Goal: Task Accomplishment & Management: Manage account settings

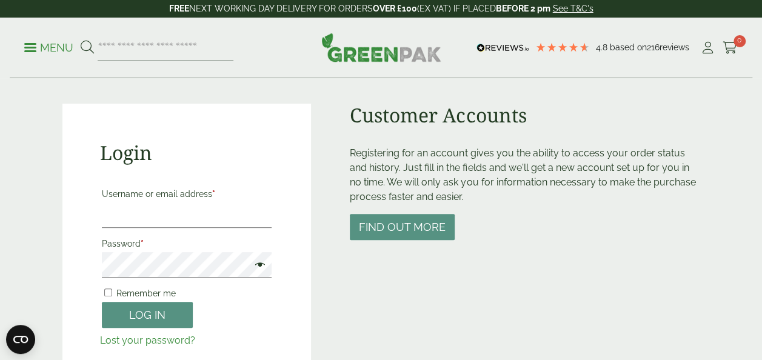
scroll to position [91, 0]
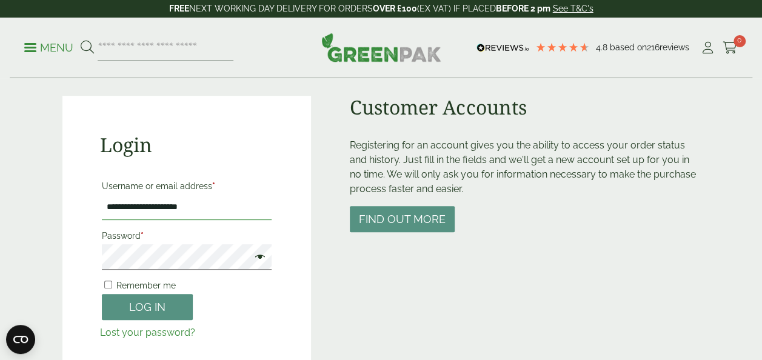
click at [234, 207] on input "**********" at bounding box center [187, 207] width 170 height 25
type input "**********"
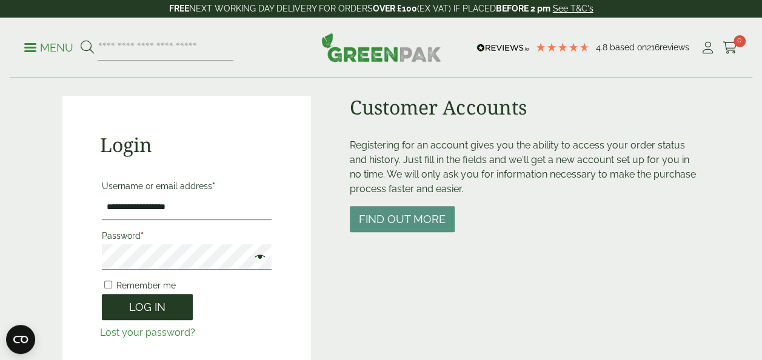
click at [124, 310] on button "Log in" at bounding box center [147, 307] width 91 height 26
click at [118, 299] on button "Log in" at bounding box center [147, 307] width 91 height 26
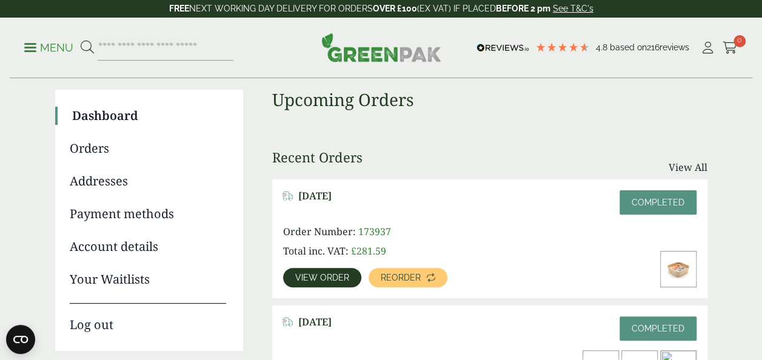
scroll to position [85, 0]
click at [97, 151] on link "Orders" at bounding box center [148, 149] width 156 height 18
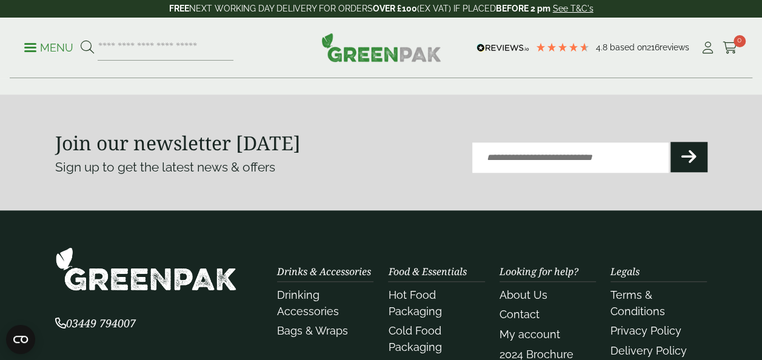
scroll to position [500, 0]
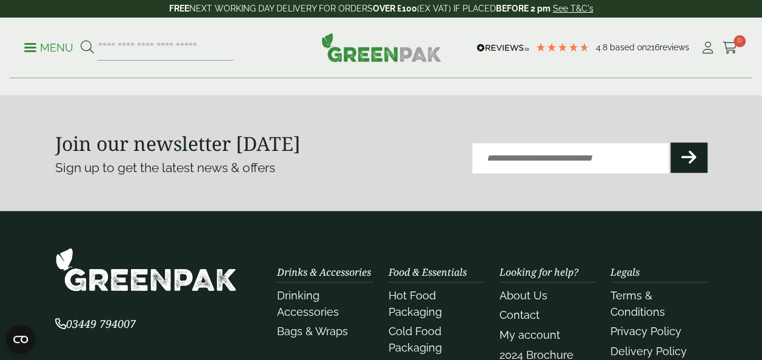
click at [635, 75] on link "Next" at bounding box center [662, 62] width 91 height 26
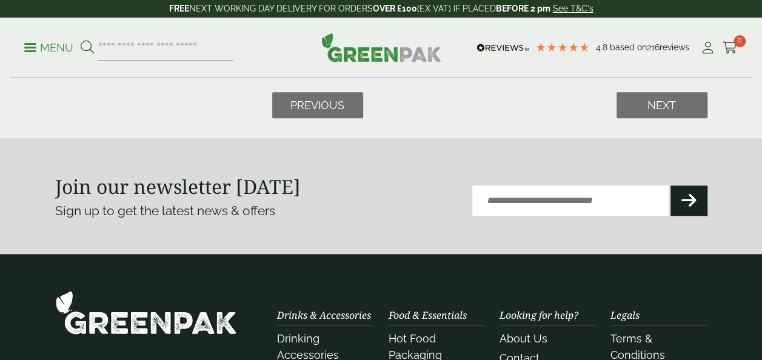
scroll to position [546, 0]
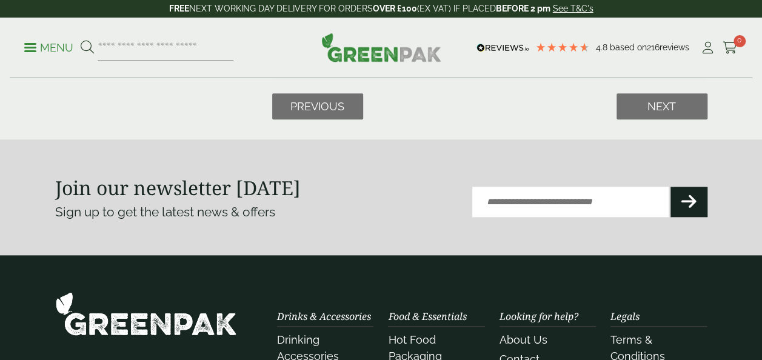
click at [610, 119] on div "Previous Next" at bounding box center [489, 106] width 435 height 26
click at [627, 119] on link "Next" at bounding box center [662, 106] width 91 height 26
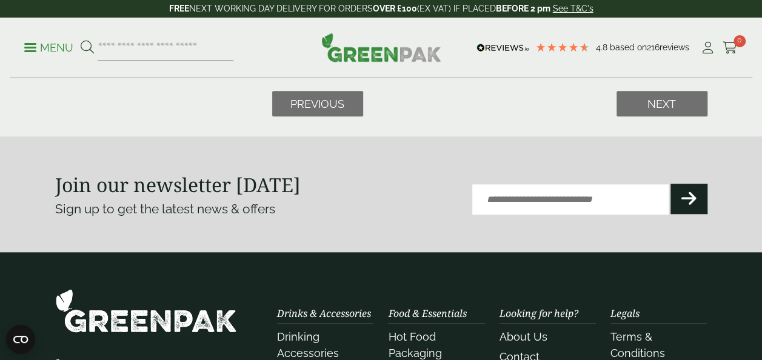
scroll to position [516, 0]
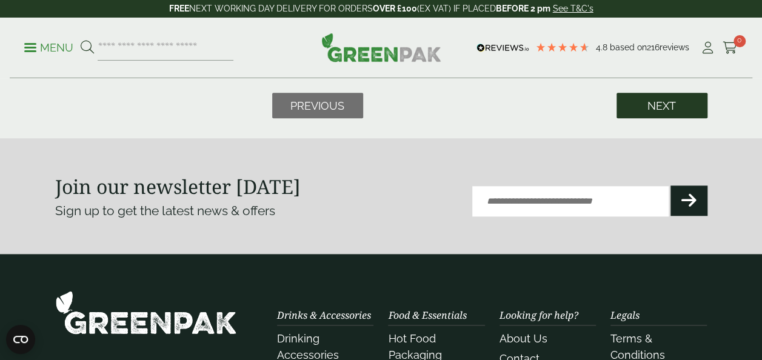
click at [643, 119] on link "Next" at bounding box center [662, 106] width 91 height 26
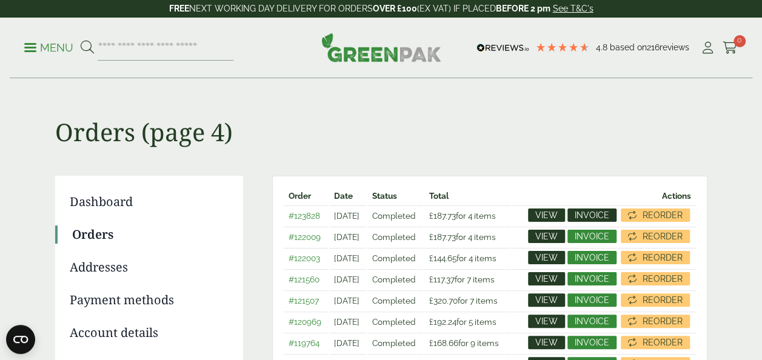
click at [609, 215] on span "Invoice" at bounding box center [592, 215] width 35 height 8
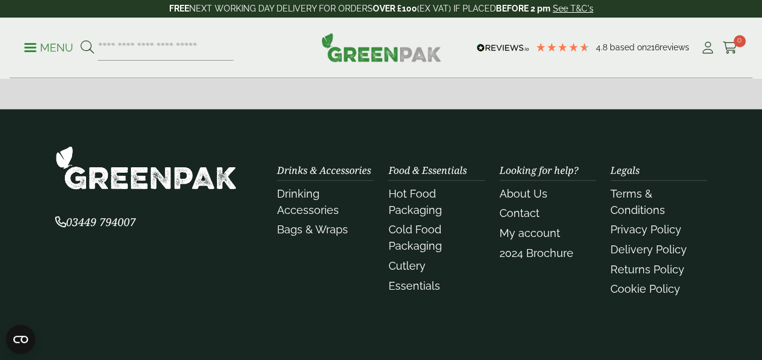
scroll to position [651, 0]
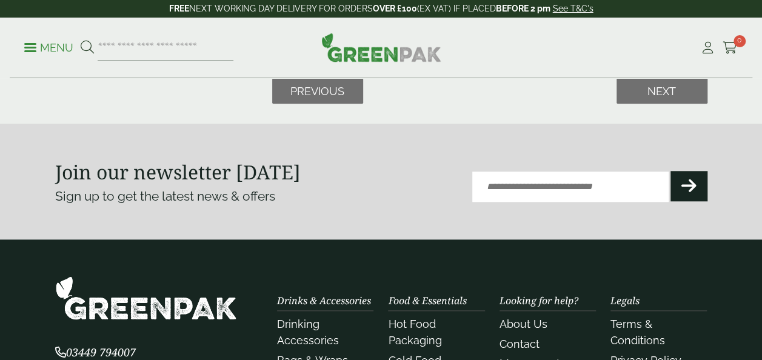
scroll to position [531, 0]
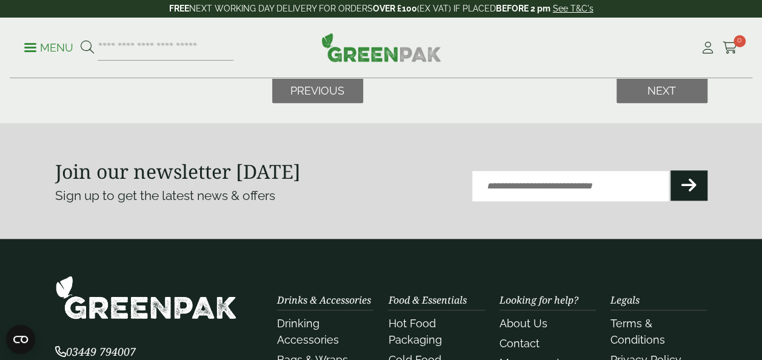
click at [617, 48] on link "Invoice" at bounding box center [591, 41] width 49 height 13
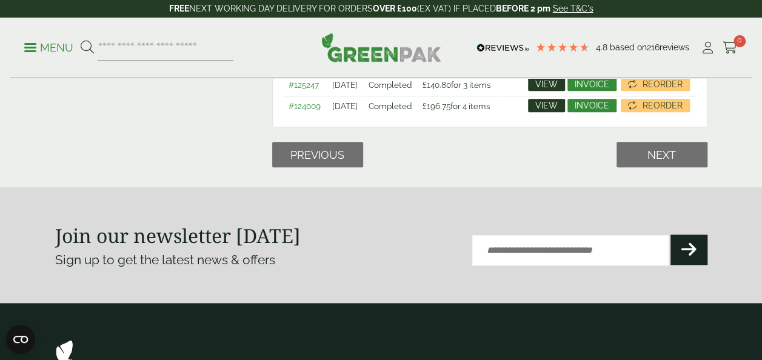
scroll to position [466, 0]
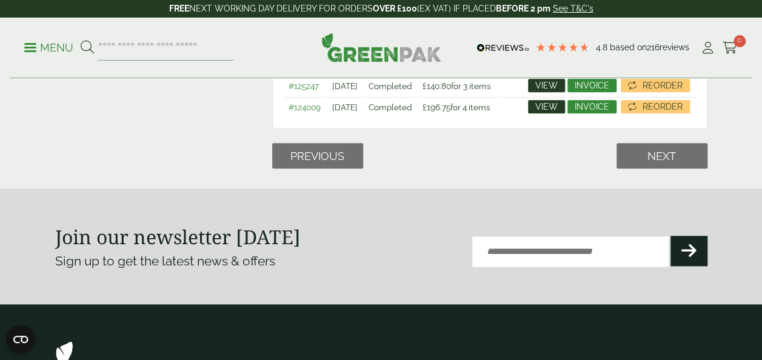
click at [609, 63] on span "Invoice" at bounding box center [592, 59] width 35 height 8
click at [609, 37] on span "Invoice" at bounding box center [592, 32] width 35 height 8
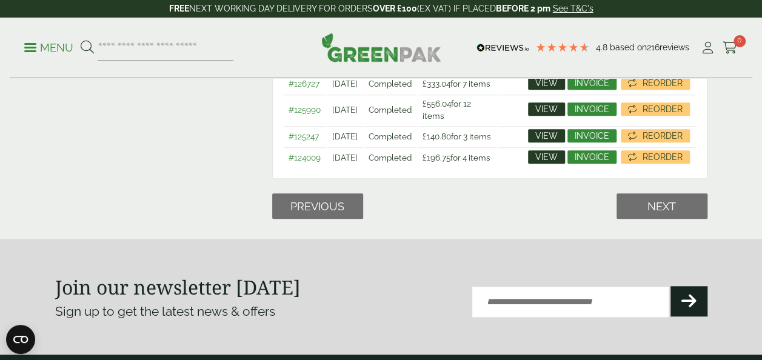
scroll to position [415, 0]
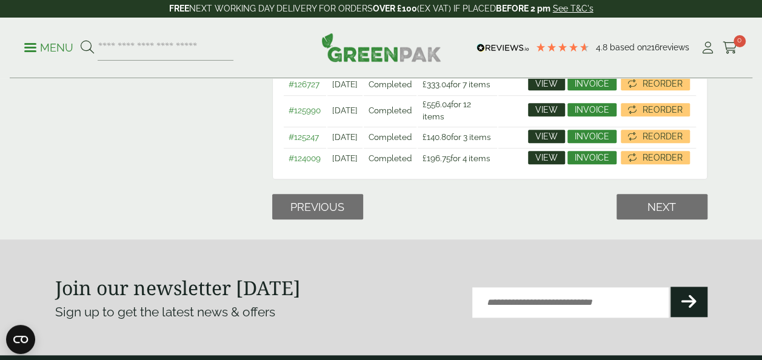
click at [558, 67] on span "View" at bounding box center [546, 62] width 22 height 8
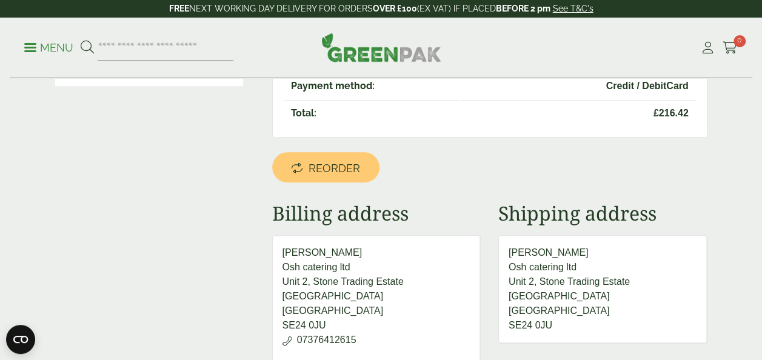
scroll to position [355, 0]
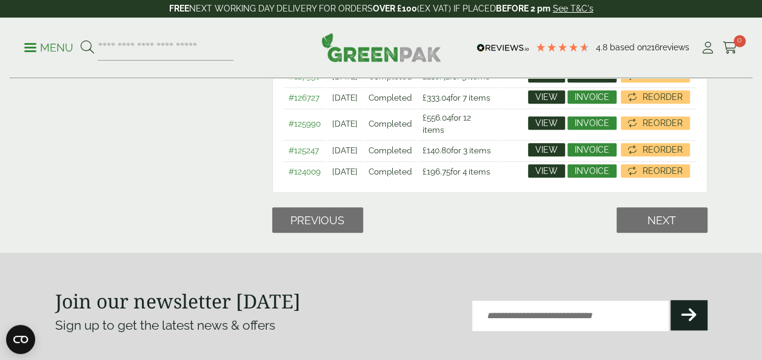
click at [617, 82] on link "Invoice" at bounding box center [591, 75] width 49 height 13
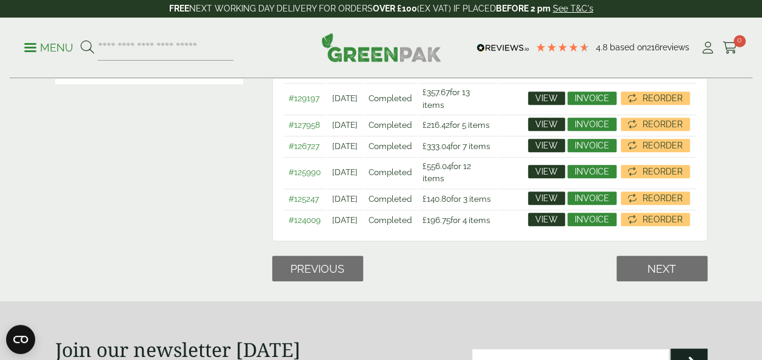
scroll to position [352, 0]
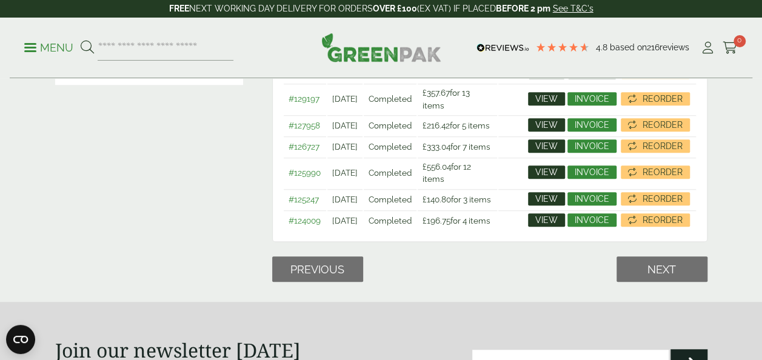
click at [617, 79] on link "Invoice" at bounding box center [591, 71] width 49 height 13
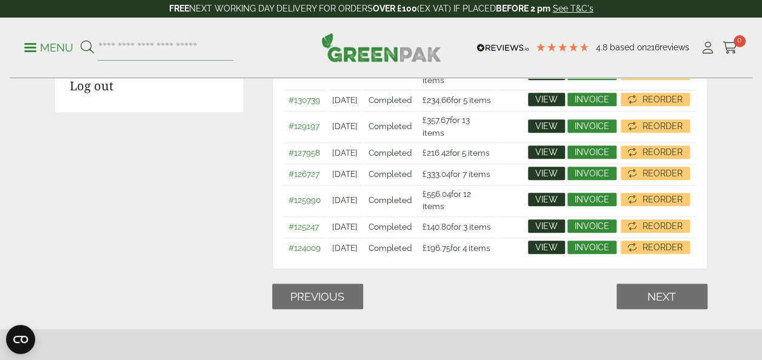
scroll to position [325, 0]
click at [617, 80] on link "Invoice" at bounding box center [591, 73] width 49 height 13
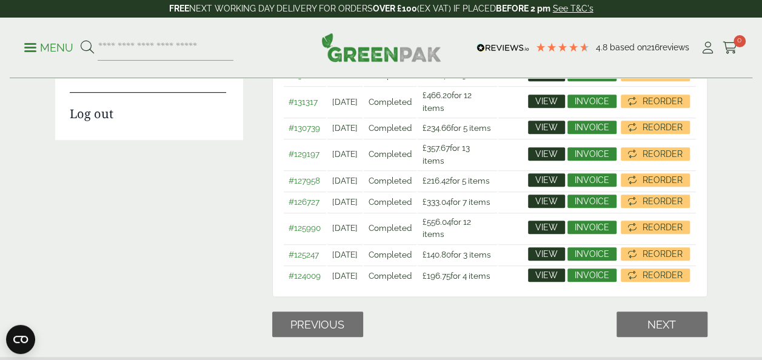
scroll to position [292, 0]
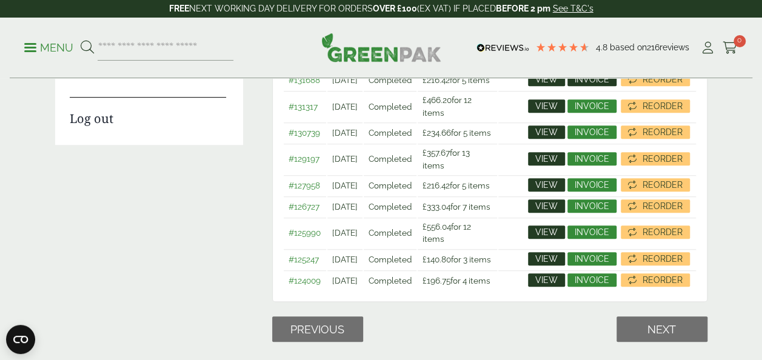
click at [609, 84] on span "Invoice" at bounding box center [592, 79] width 35 height 8
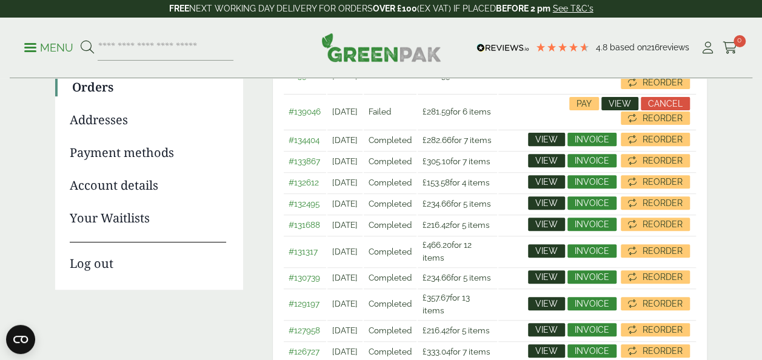
scroll to position [147, 0]
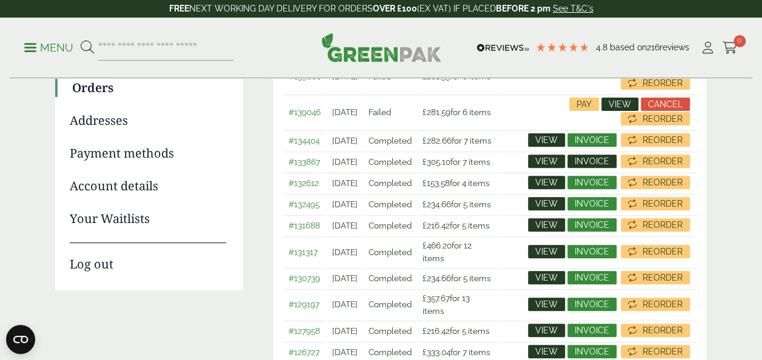
click at [609, 166] on span "Invoice" at bounding box center [592, 161] width 35 height 8
click at [609, 140] on span "Invoice" at bounding box center [592, 140] width 35 height 8
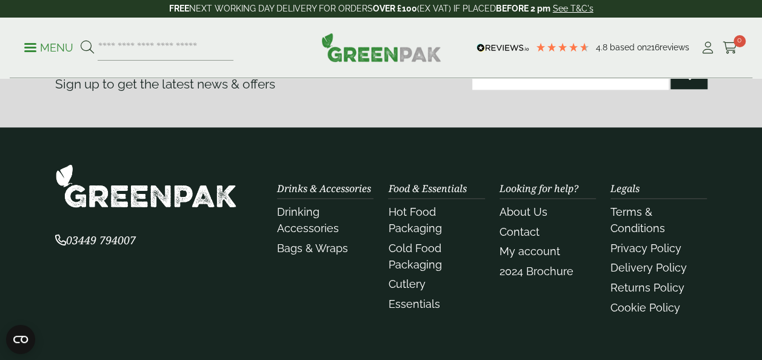
scroll to position [646, 0]
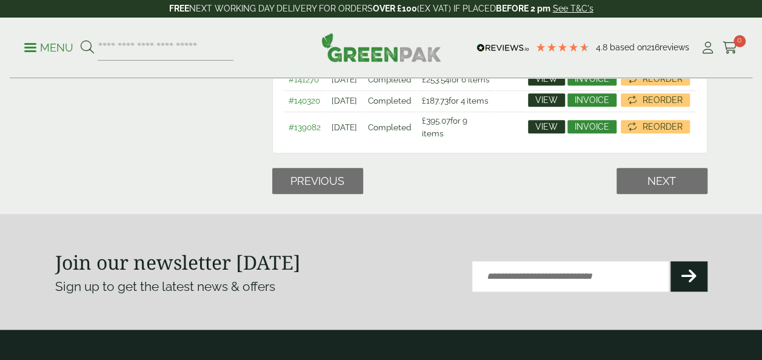
scroll to position [469, 0]
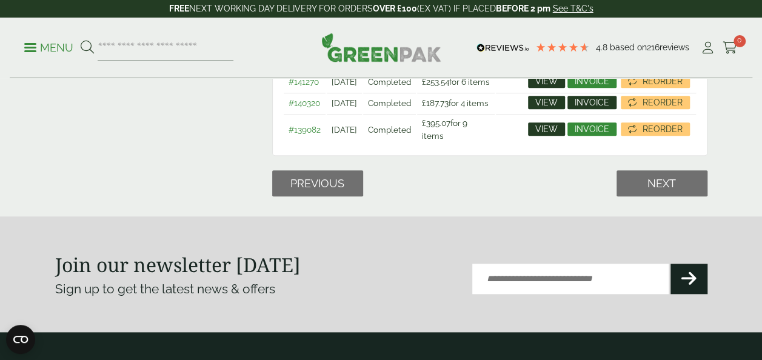
click at [609, 107] on span "Invoice" at bounding box center [592, 102] width 35 height 8
click at [609, 85] on span "Invoice" at bounding box center [592, 81] width 35 height 8
click at [609, 64] on span "Invoice" at bounding box center [592, 60] width 35 height 8
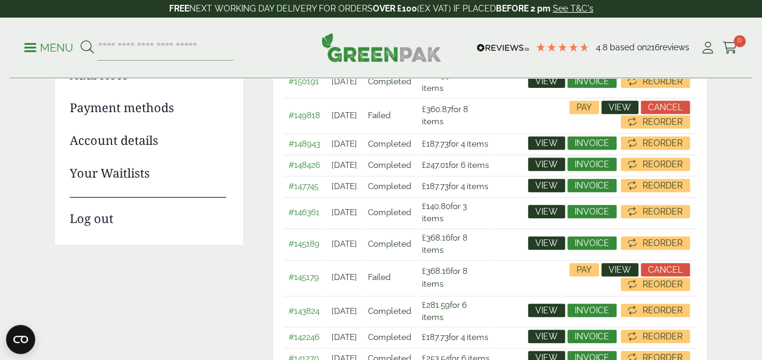
scroll to position [189, 0]
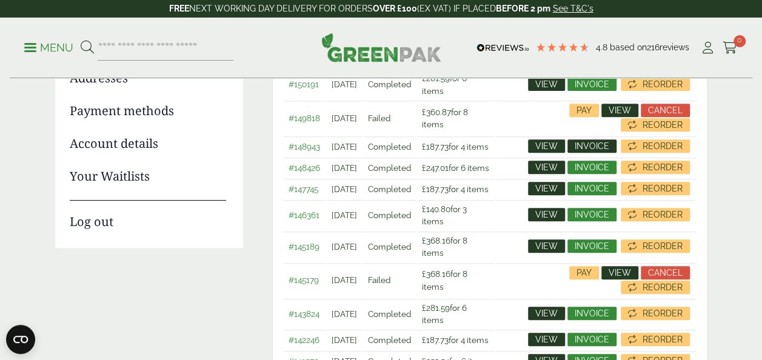
click at [609, 150] on span "Invoice" at bounding box center [592, 146] width 35 height 8
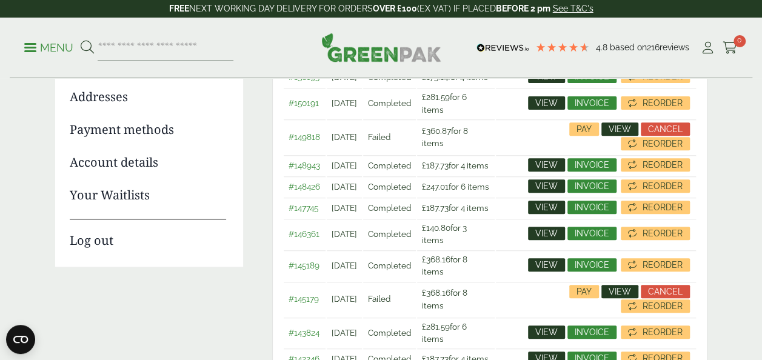
scroll to position [164, 0]
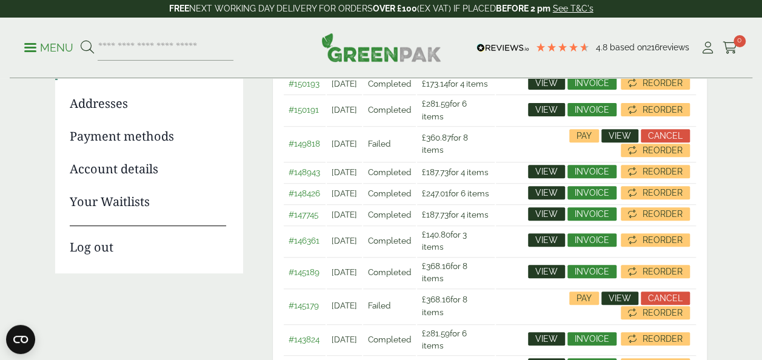
click at [558, 114] on span "View" at bounding box center [546, 109] width 22 height 8
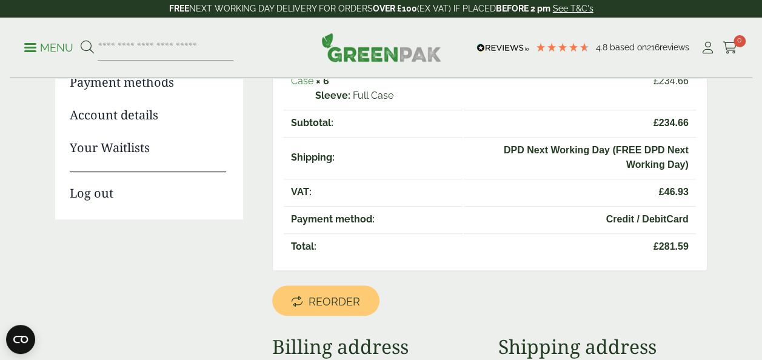
scroll to position [208, 0]
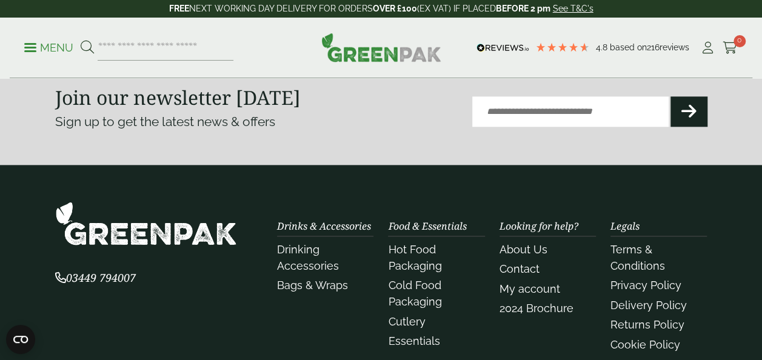
scroll to position [660, 0]
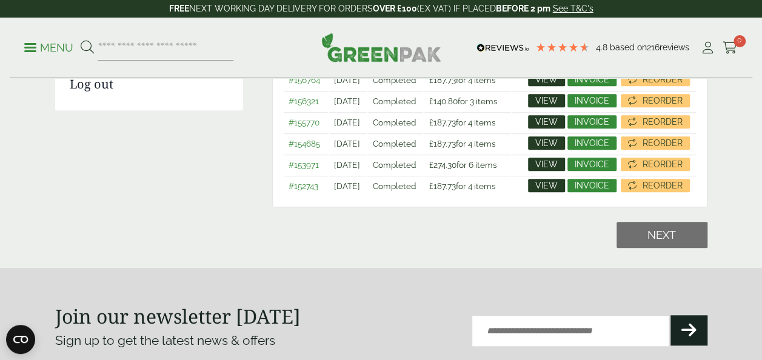
scroll to position [320, 0]
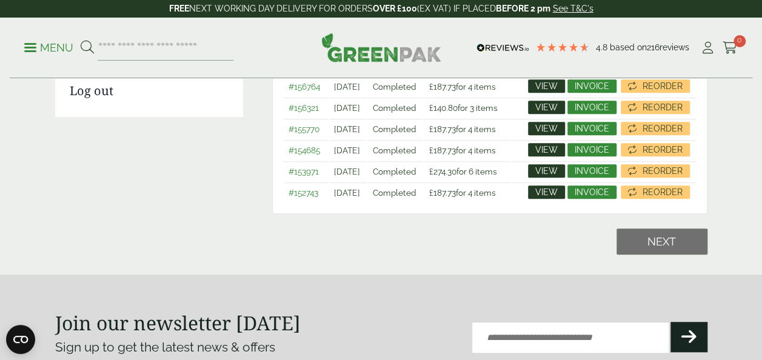
click at [565, 72] on link "View" at bounding box center [546, 64] width 37 height 13
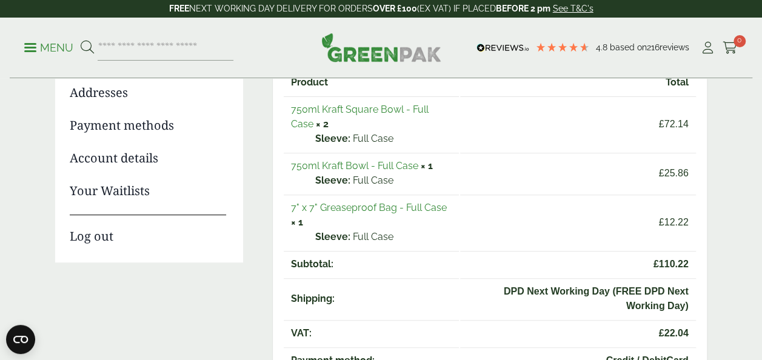
scroll to position [176, 0]
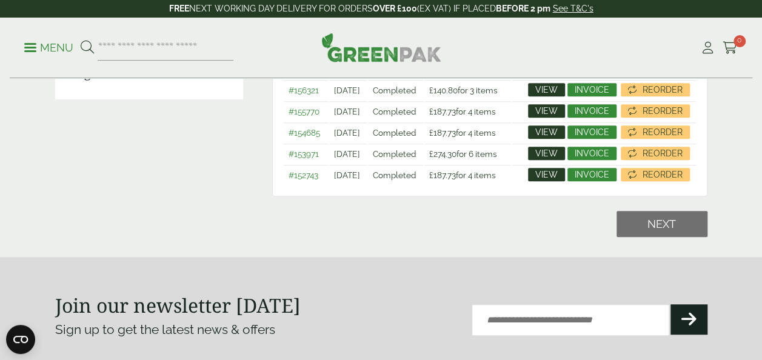
scroll to position [320, 0]
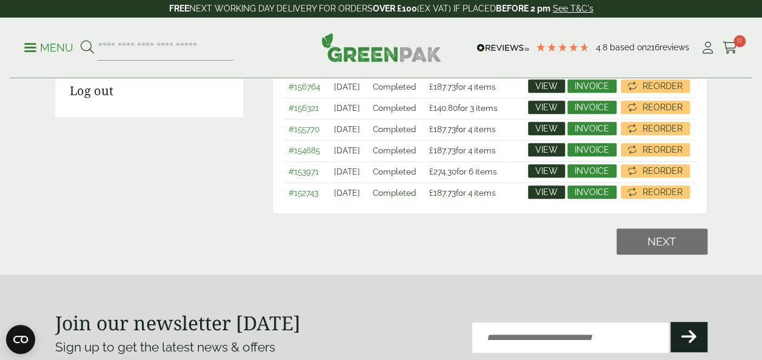
click at [609, 69] on span "Invoice" at bounding box center [592, 65] width 35 height 8
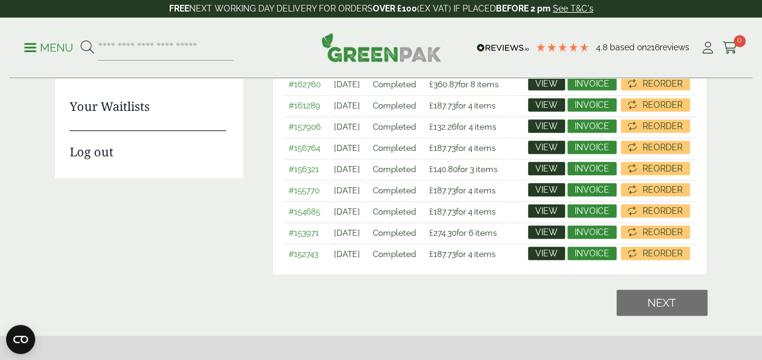
scroll to position [258, 0]
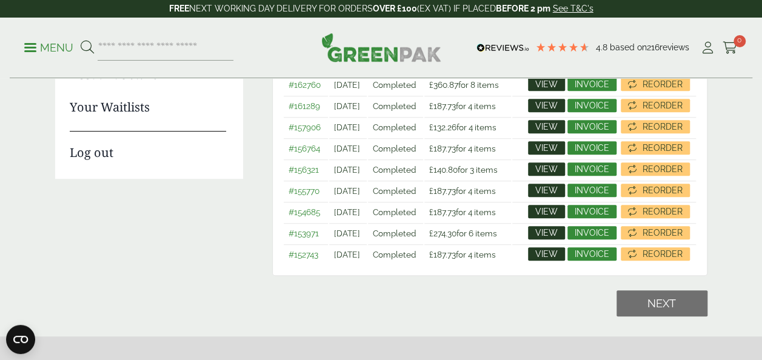
click at [558, 67] on span "View" at bounding box center [546, 63] width 22 height 8
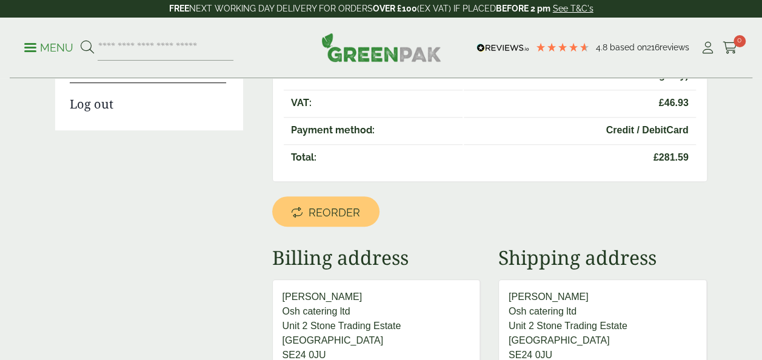
scroll to position [296, 0]
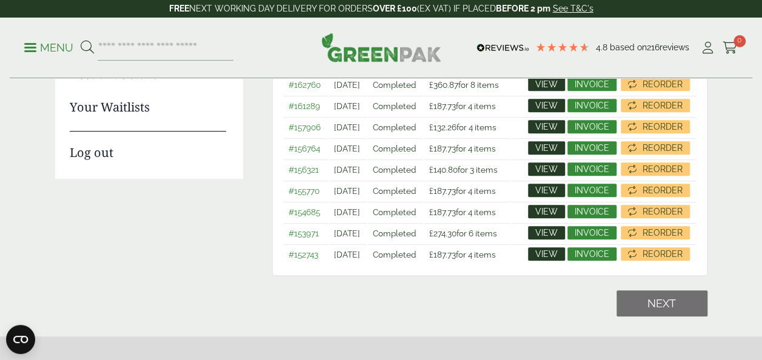
click at [609, 67] on span "Invoice" at bounding box center [592, 63] width 35 height 8
